Goal: Transaction & Acquisition: Purchase product/service

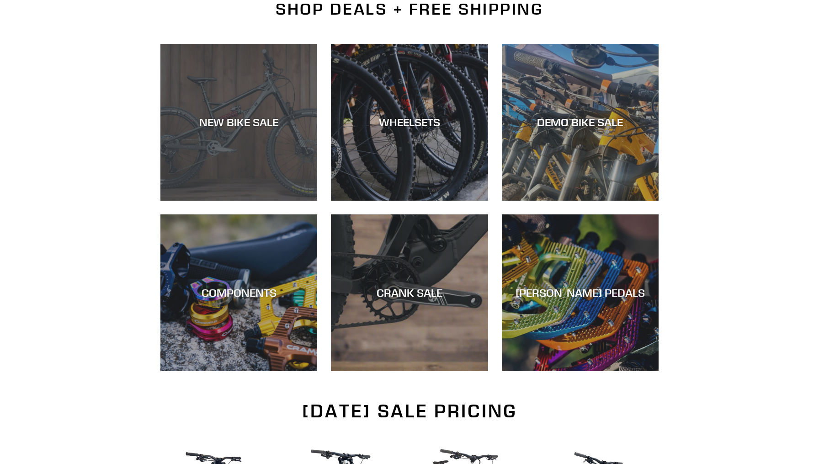
click at [222, 201] on div "NEW BIKE SALE" at bounding box center [238, 201] width 157 height 0
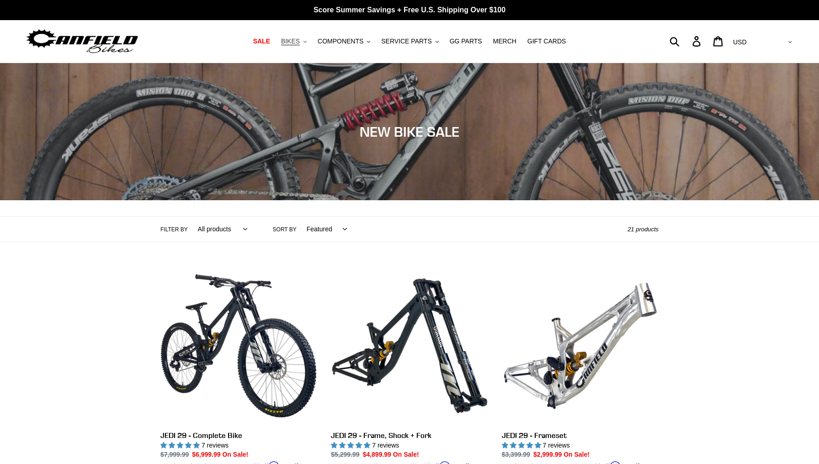
click at [300, 40] on span "BIKES" at bounding box center [290, 41] width 19 height 8
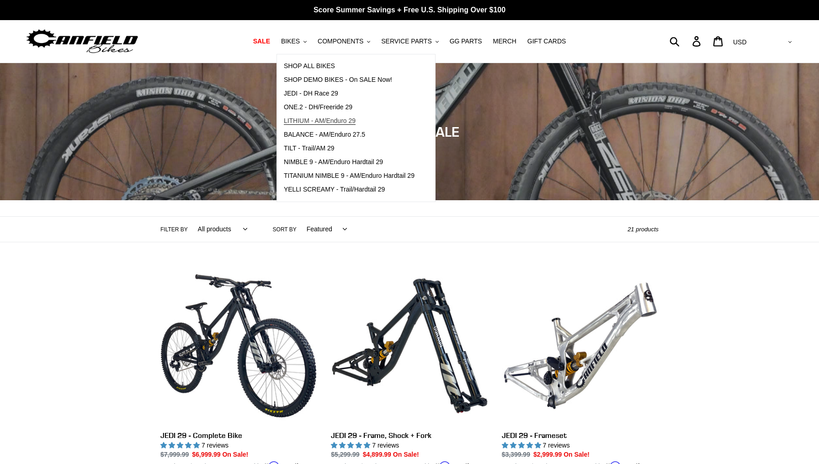
click at [341, 122] on span "LITHIUM - AM/Enduro 29" at bounding box center [320, 121] width 72 height 8
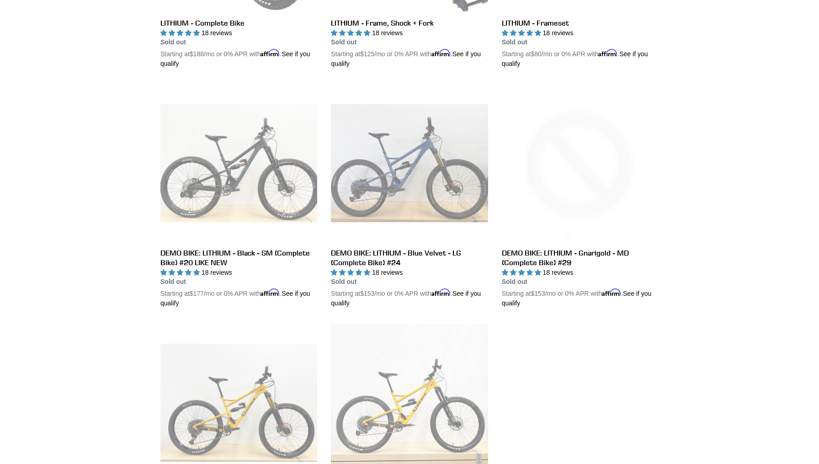
scroll to position [411, 0]
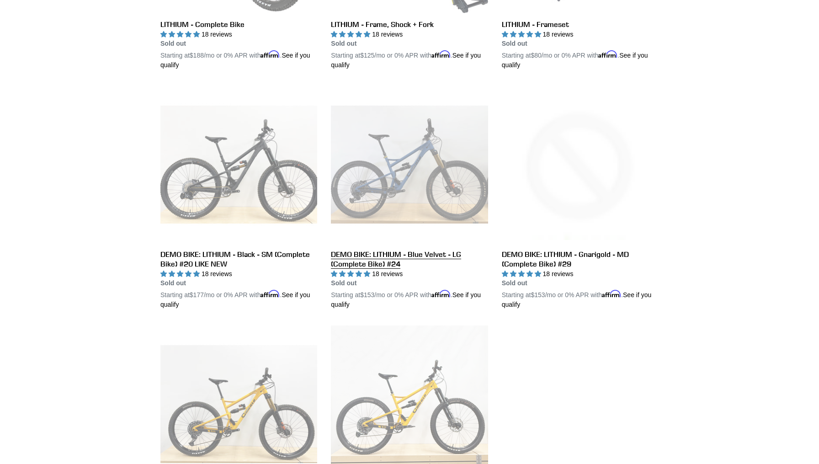
click at [424, 194] on link "DEMO BIKE: LITHIUM - Blue Velvet - LG (Complete Bike) #24" at bounding box center [409, 198] width 157 height 224
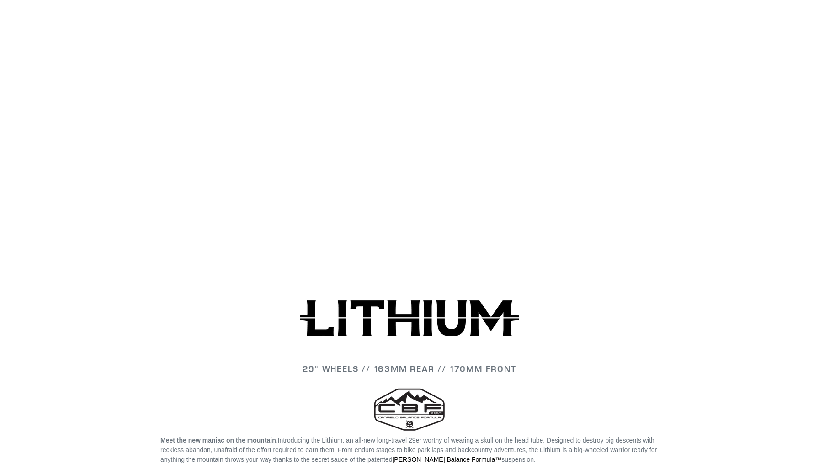
scroll to position [999, 0]
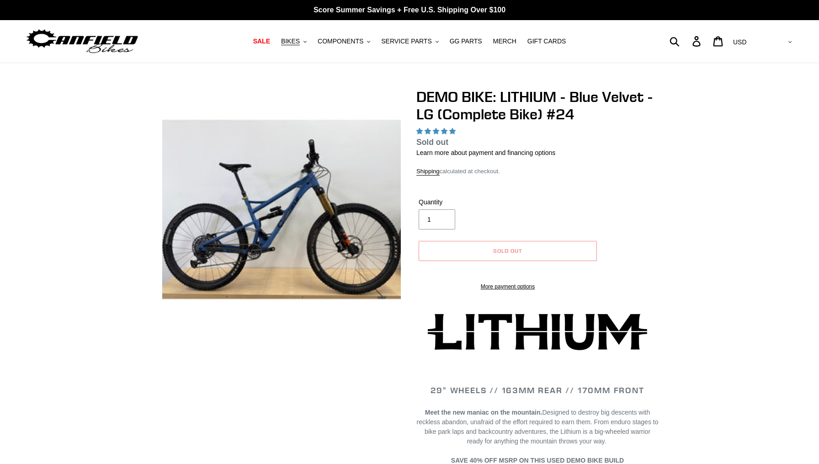
select select "highest-rating"
